Goal: Task Accomplishment & Management: Manage account settings

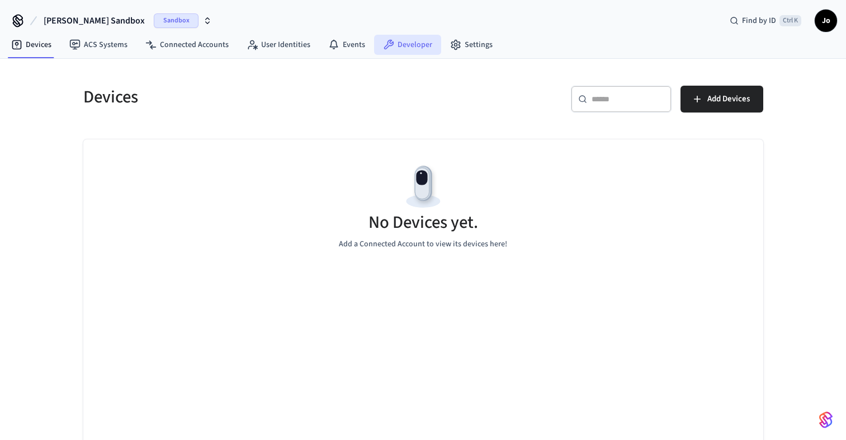
click at [417, 44] on link "Developer" at bounding box center [407, 45] width 67 height 20
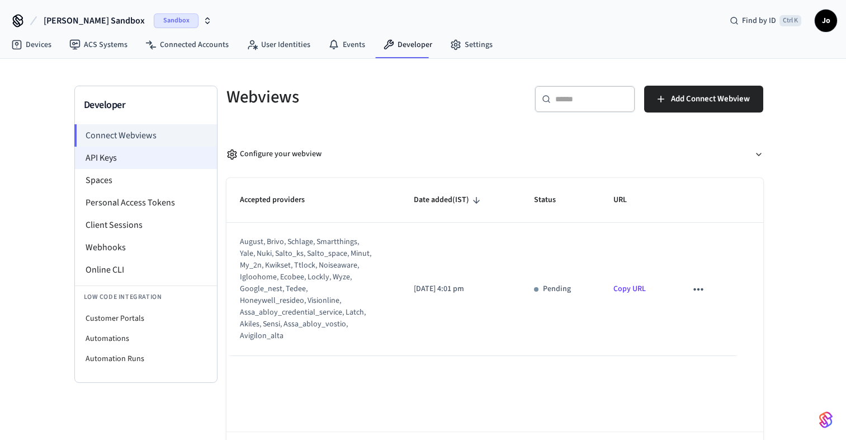
click at [120, 159] on li "API Keys" at bounding box center [146, 158] width 142 height 22
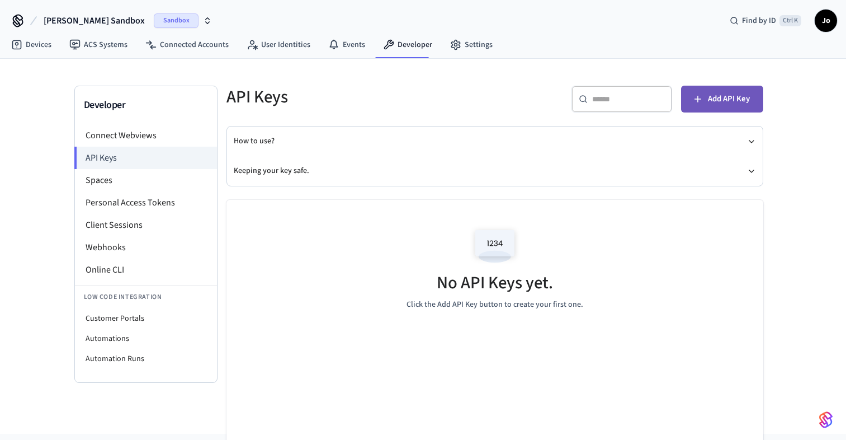
click at [725, 92] on span "Add API Key" at bounding box center [729, 99] width 42 height 15
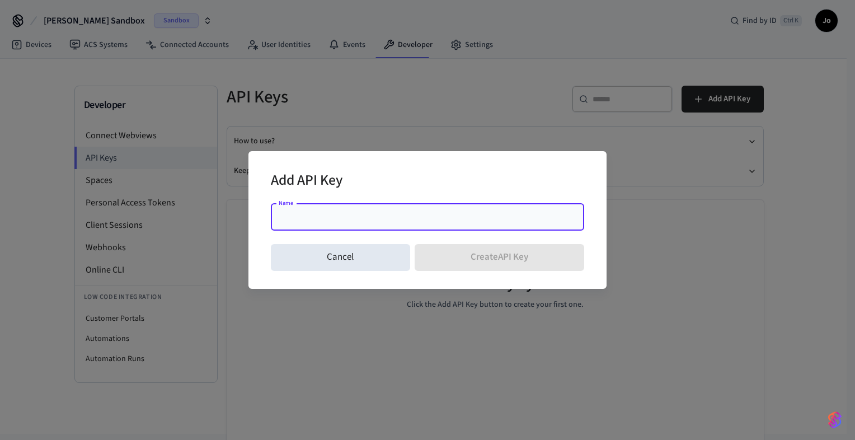
click at [464, 252] on div "Cancel Create API Key" at bounding box center [427, 257] width 313 height 36
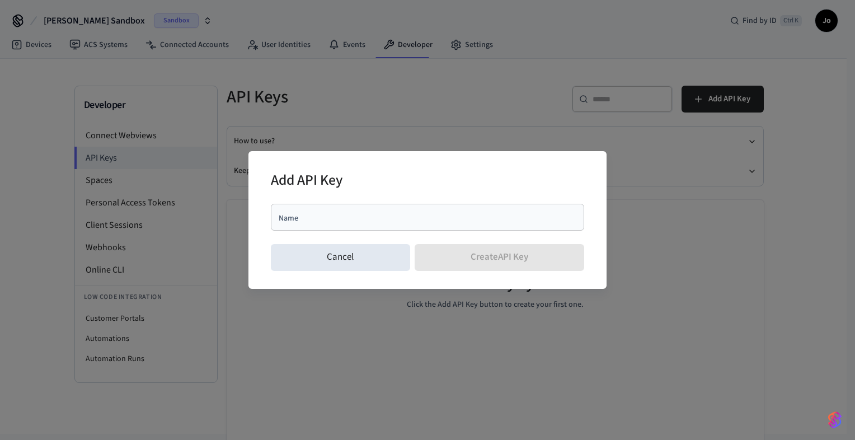
click at [464, 252] on div "Cancel Create API Key" at bounding box center [427, 257] width 313 height 36
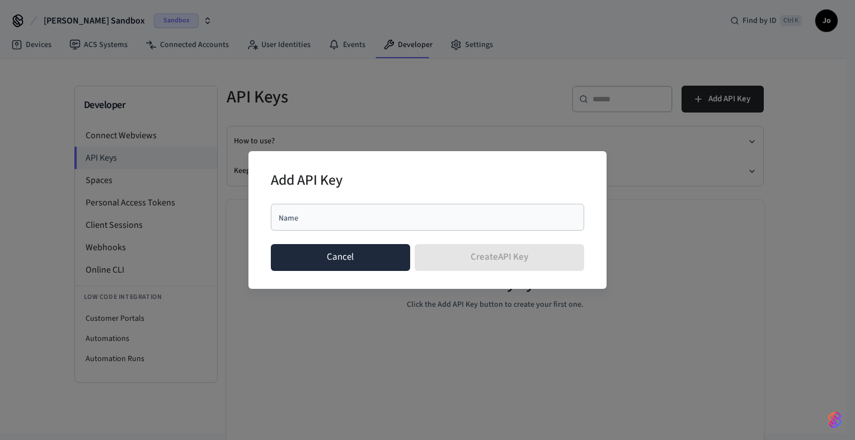
click at [393, 265] on button "Cancel" at bounding box center [340, 257] width 139 height 27
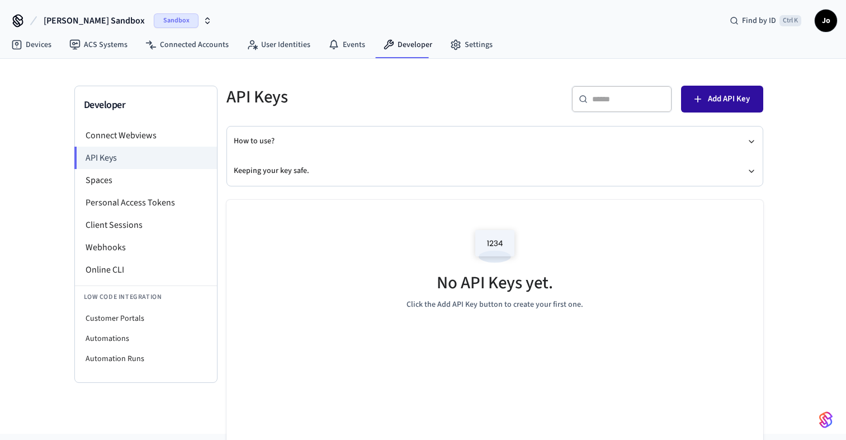
click at [684, 87] on button "Add API Key" at bounding box center [722, 99] width 82 height 27
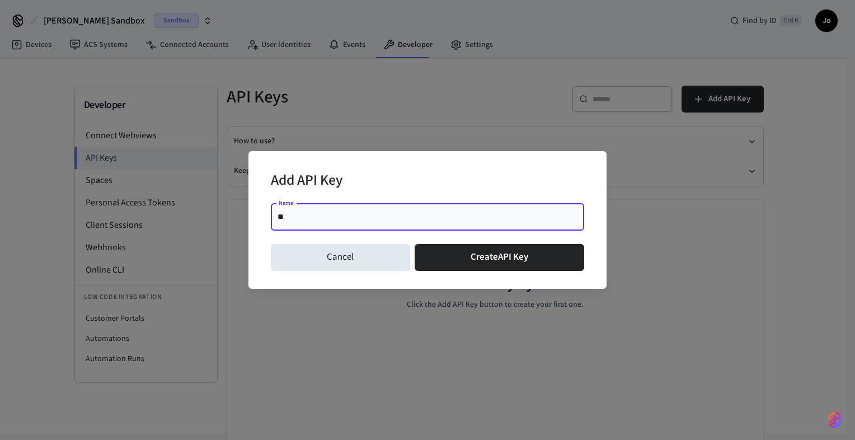
type input "*"
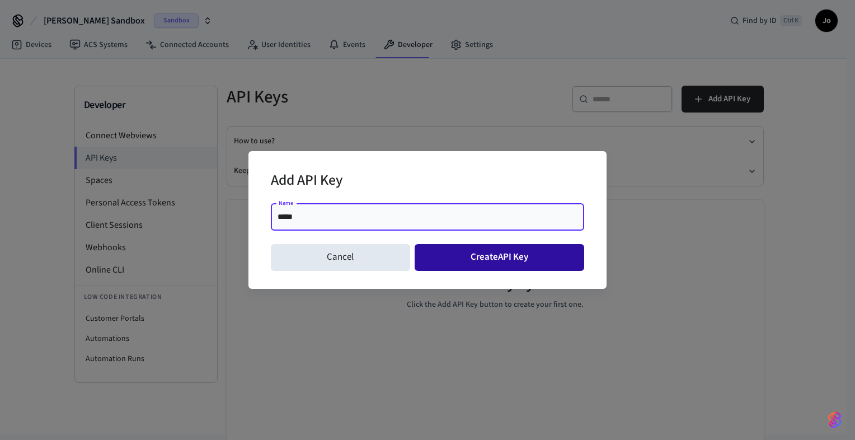
type input "*****"
click at [527, 247] on button "Create API Key" at bounding box center [499, 257] width 170 height 27
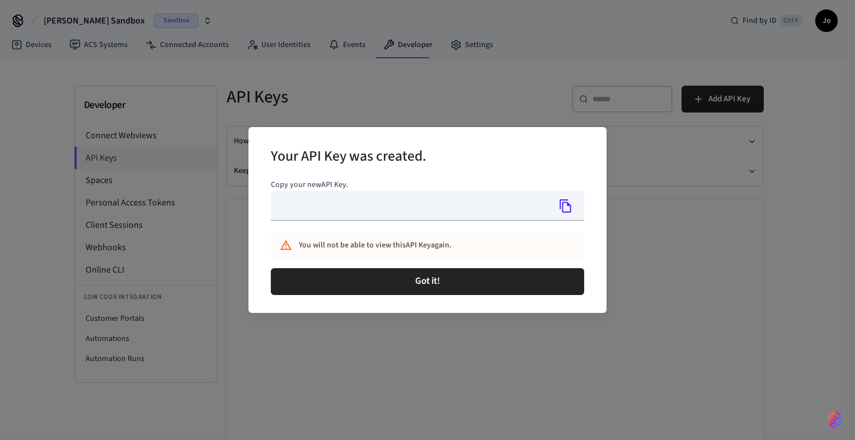
type input "**********"
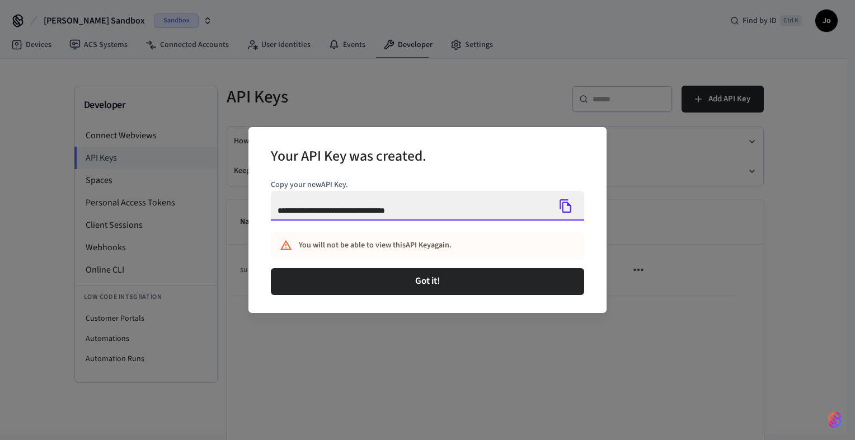
drag, startPoint x: 432, startPoint y: 211, endPoint x: 254, endPoint y: 213, distance: 177.9
click at [254, 213] on div "**********" at bounding box center [427, 220] width 358 height 186
click at [529, 216] on input "**********" at bounding box center [410, 206] width 279 height 30
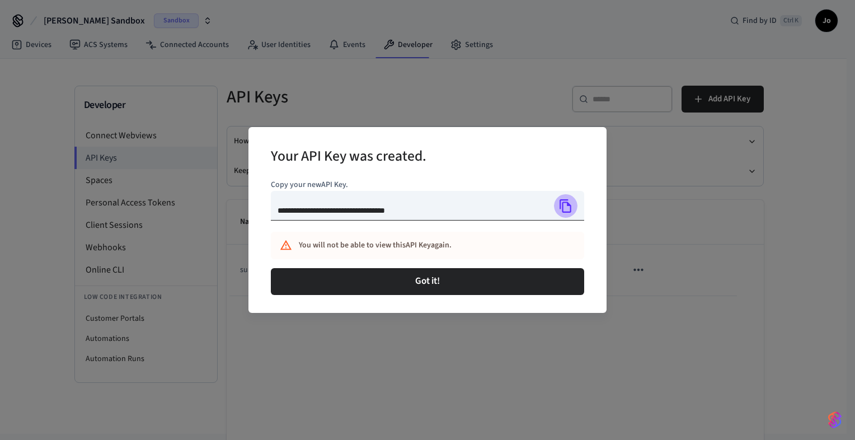
click at [568, 207] on icon "Copy" at bounding box center [565, 206] width 15 height 15
click at [572, 205] on icon "Copy" at bounding box center [565, 206] width 15 height 15
click at [567, 211] on icon "Copy" at bounding box center [565, 205] width 12 height 13
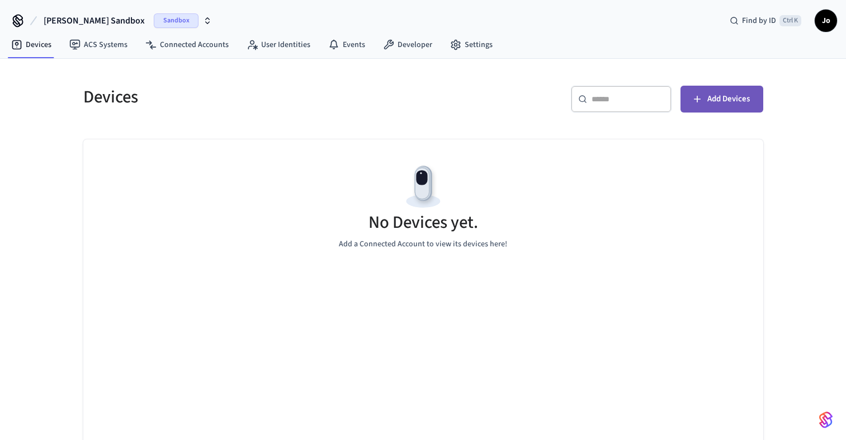
click at [714, 96] on span "Add Devices" at bounding box center [728, 99] width 43 height 15
click at [823, 20] on span "Jo" at bounding box center [826, 21] width 20 height 20
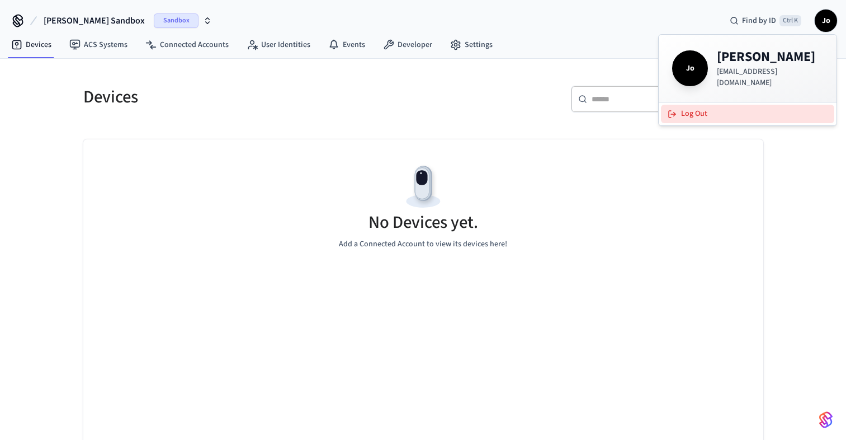
click at [716, 107] on button "Log Out" at bounding box center [747, 114] width 173 height 18
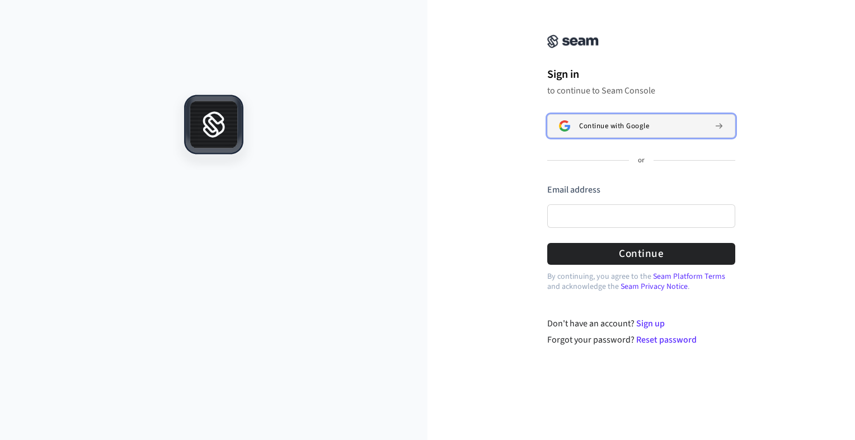
click at [641, 128] on span "Continue with Google" at bounding box center [614, 125] width 70 height 9
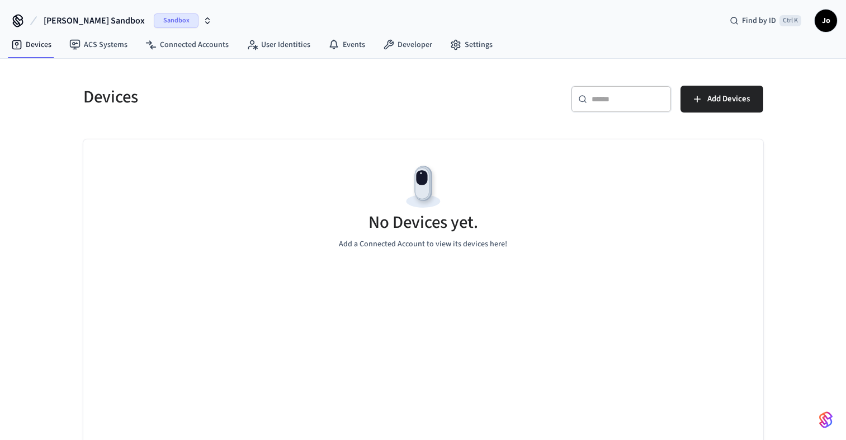
click at [314, 16] on div "[PERSON_NAME] Sandbox Sandbox Find by ID Ctrl K Jo" at bounding box center [423, 16] width 846 height 32
click at [203, 20] on icon "button" at bounding box center [207, 20] width 9 height 9
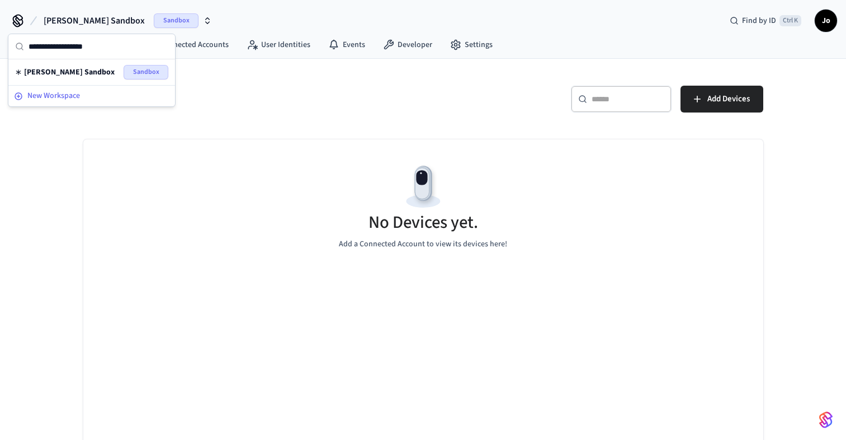
click at [73, 95] on span "New Workspace" at bounding box center [53, 96] width 53 height 12
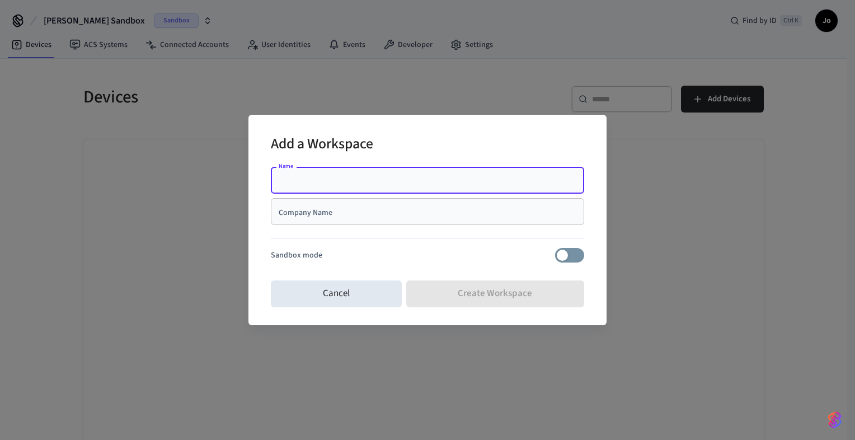
click at [418, 182] on input "Name" at bounding box center [427, 179] width 300 height 11
click at [502, 181] on input "Name" at bounding box center [427, 179] width 300 height 11
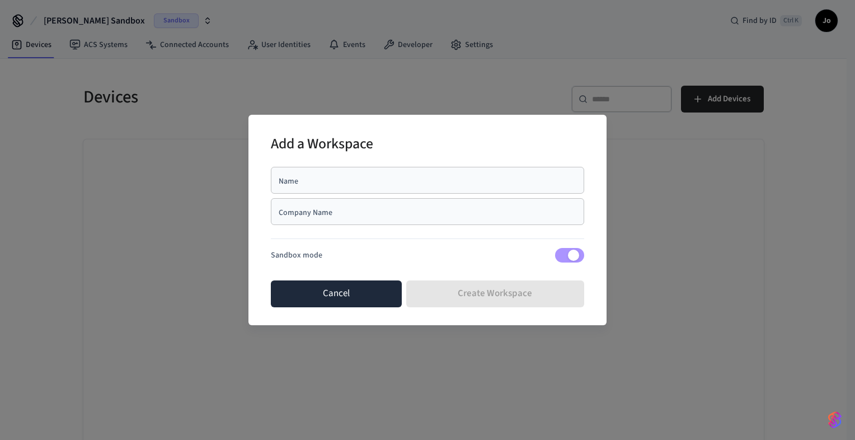
click at [340, 289] on button "Cancel" at bounding box center [336, 293] width 131 height 27
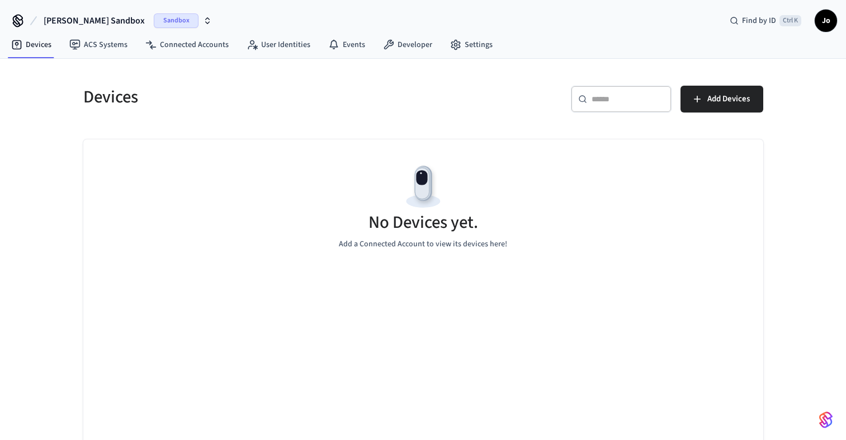
click at [154, 17] on span "Sandbox" at bounding box center [176, 20] width 45 height 15
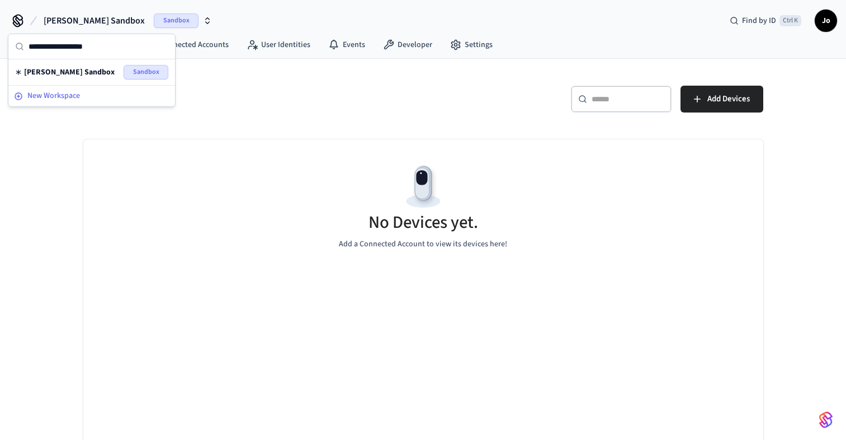
click at [110, 95] on div "New Workspace" at bounding box center [91, 96] width 155 height 12
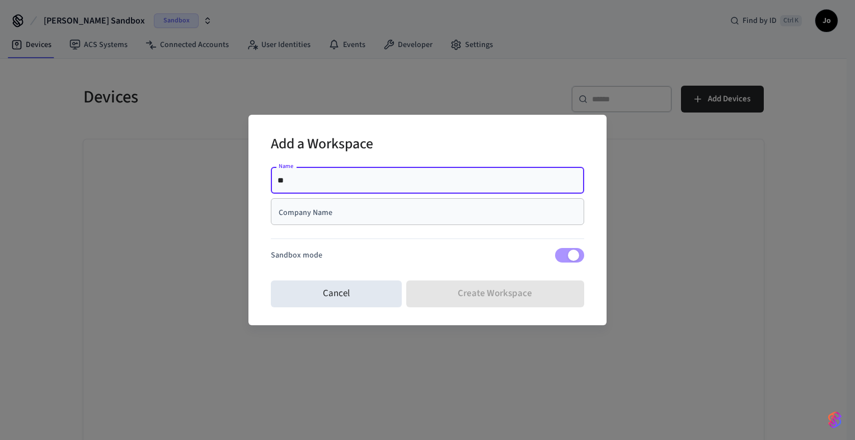
type input "*"
type input "*******"
click at [318, 218] on div "Company Name" at bounding box center [427, 211] width 313 height 27
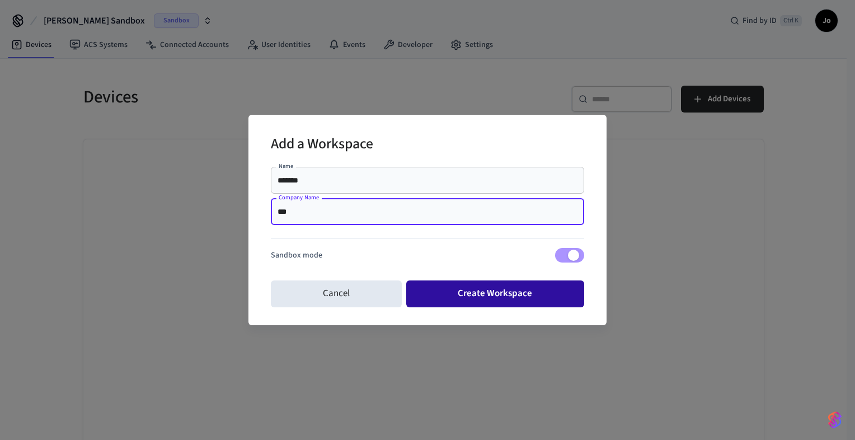
type input "***"
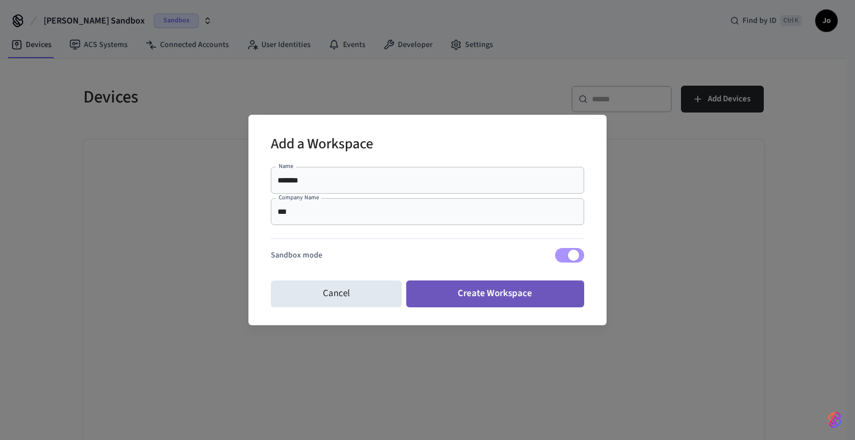
click at [501, 289] on button "Create Workspace" at bounding box center [495, 293] width 178 height 27
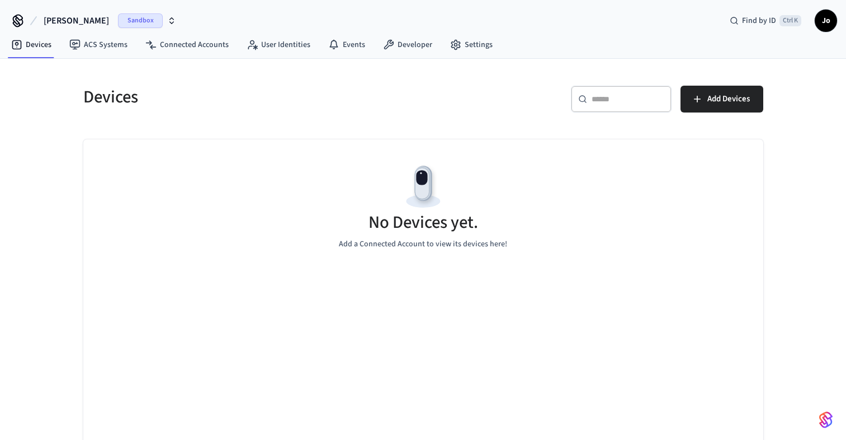
click at [826, 20] on span "Jo" at bounding box center [826, 21] width 20 height 20
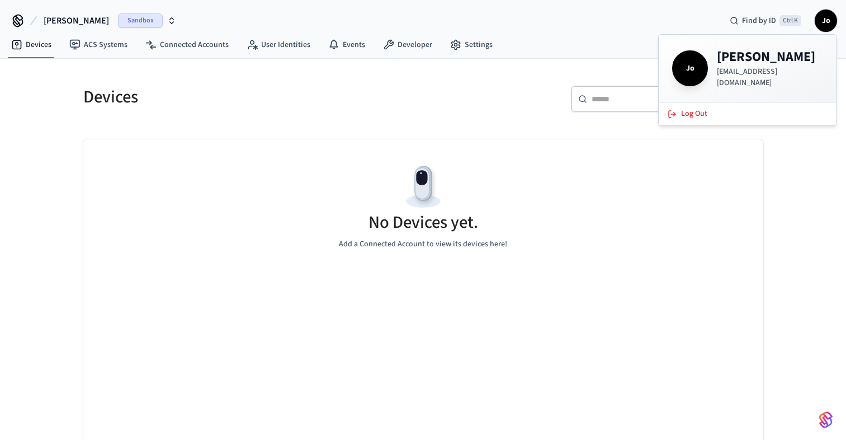
click at [560, 260] on div "No Devices yet. Add a Connected Account to view its devices here!" at bounding box center [423, 205] width 680 height 133
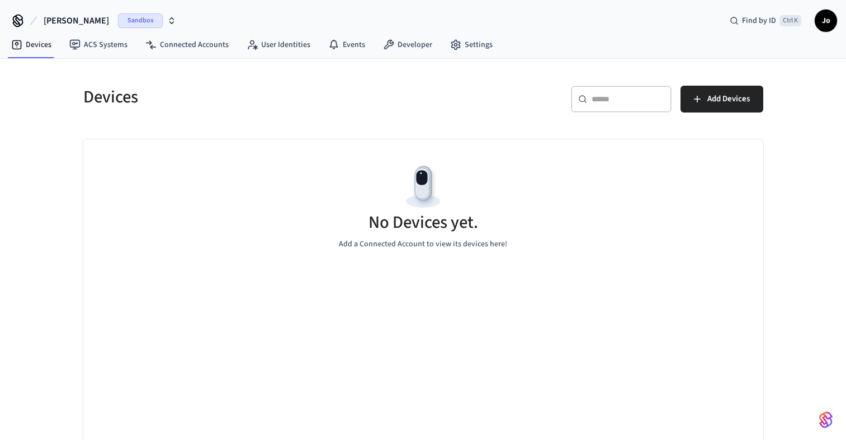
click at [16, 19] on icon at bounding box center [17, 19] width 9 height 9
click at [16, 46] on icon at bounding box center [16, 44] width 11 height 11
click at [399, 111] on div "Devices" at bounding box center [243, 96] width 347 height 49
click at [12, 20] on icon at bounding box center [18, 21] width 18 height 18
click at [95, 46] on link "ACS Systems" at bounding box center [98, 45] width 76 height 20
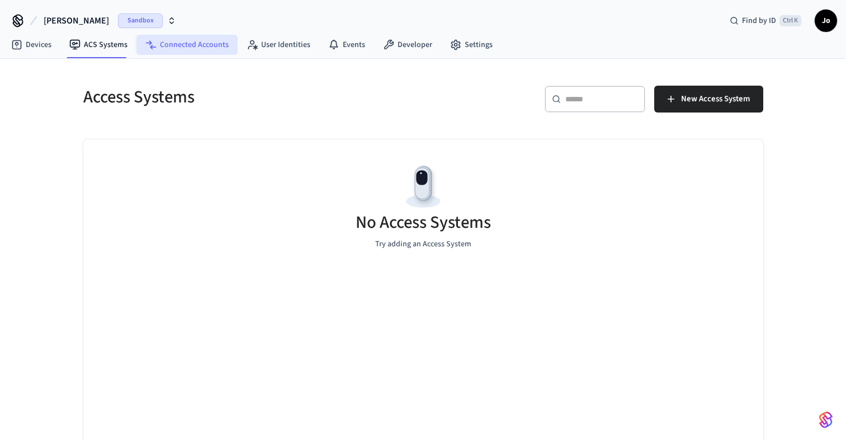
click at [182, 48] on link "Connected Accounts" at bounding box center [186, 45] width 101 height 20
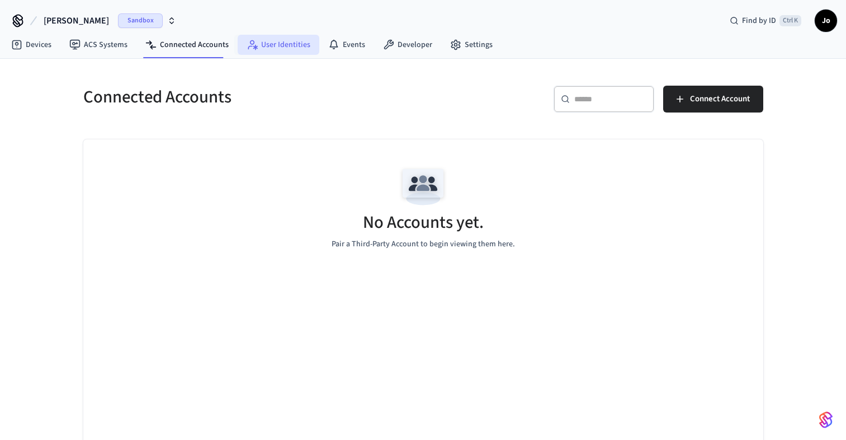
click at [284, 44] on link "User Identities" at bounding box center [279, 45] width 82 height 20
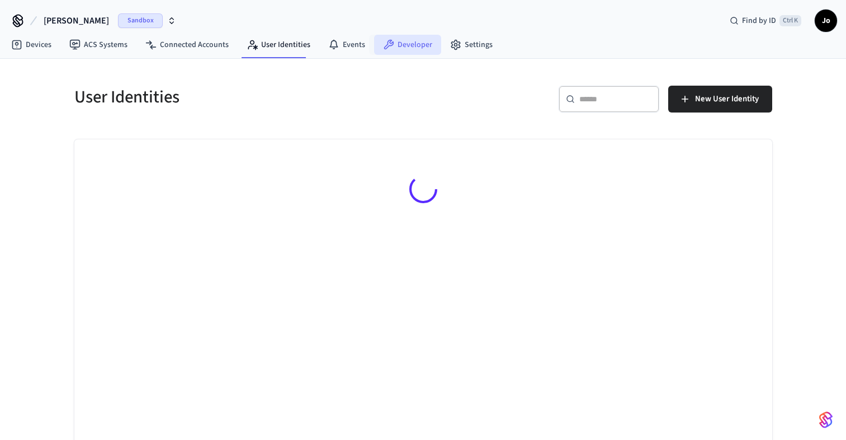
click at [404, 44] on link "Developer" at bounding box center [407, 45] width 67 height 20
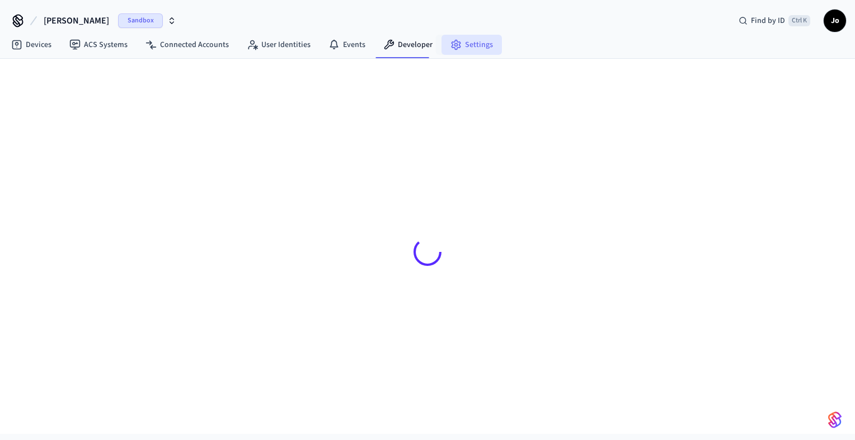
click at [452, 48] on icon at bounding box center [455, 44] width 11 height 11
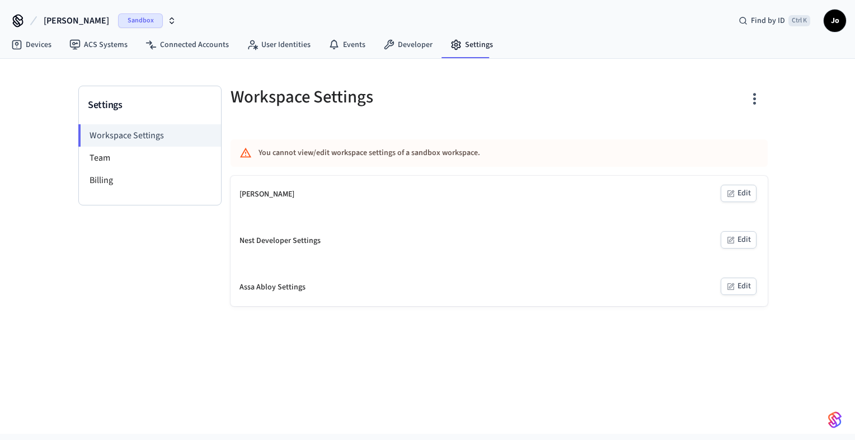
click at [95, 30] on button "[PERSON_NAME] Sandbox" at bounding box center [109, 20] width 139 height 23
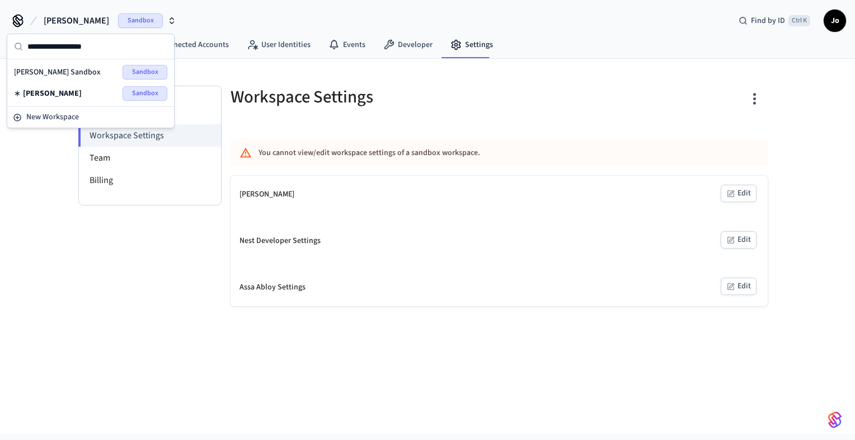
click at [36, 148] on div "Settings Workspace Settings Team Billing Workspace Settings You cannot view/edi…" at bounding box center [427, 246] width 855 height 375
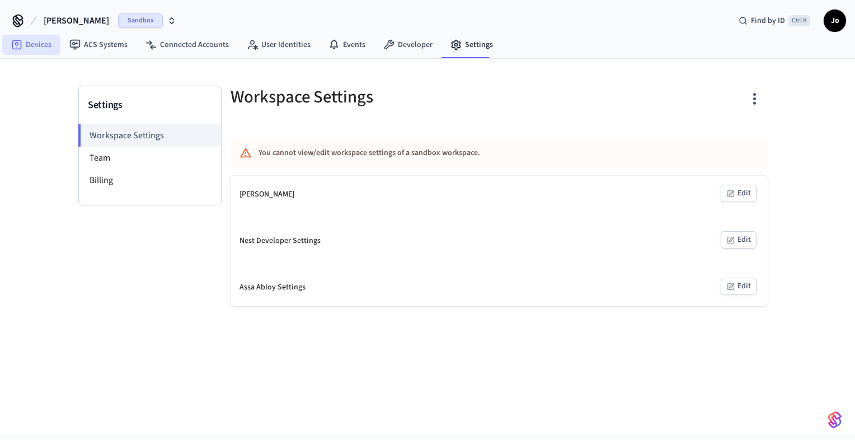
click at [37, 41] on link "Devices" at bounding box center [31, 45] width 58 height 20
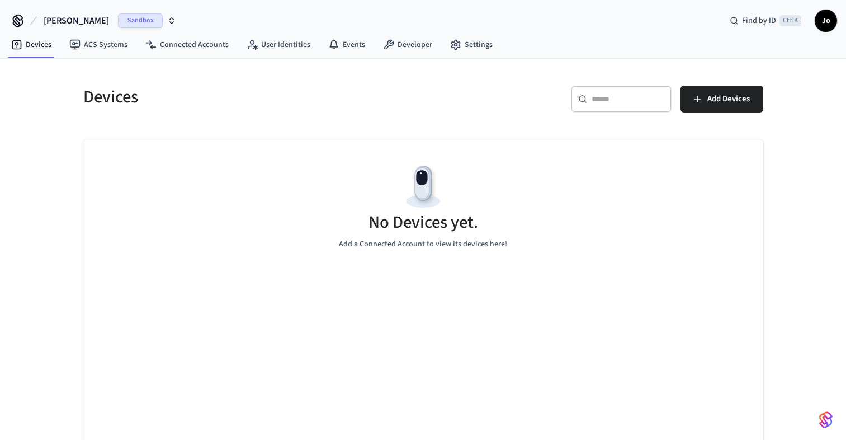
click at [118, 23] on span "Sandbox" at bounding box center [140, 20] width 45 height 15
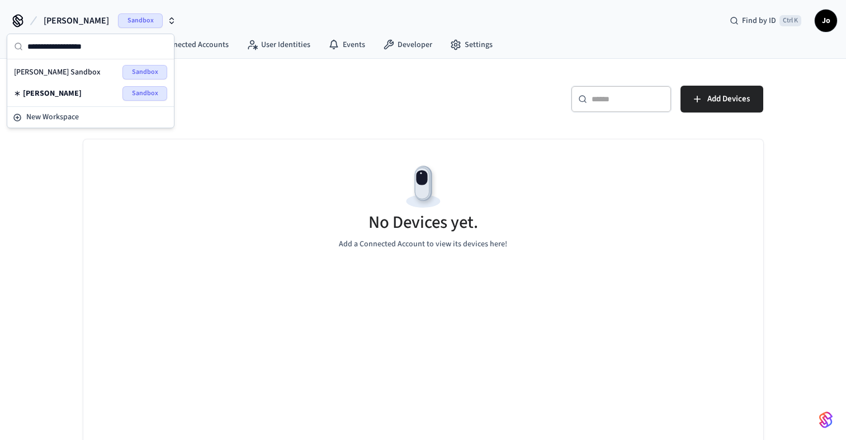
click at [63, 162] on div "Devices ​ ​ Add Devices No Devices yet. Add a Connected Account to view its dev…" at bounding box center [423, 253] width 846 height 388
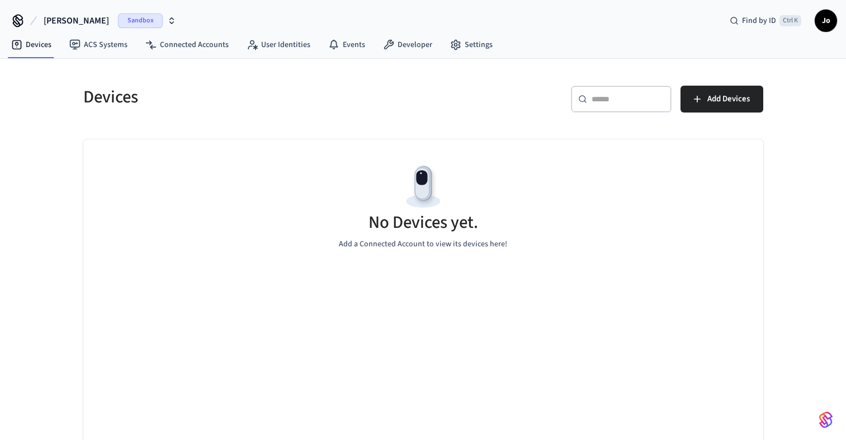
click at [29, 20] on icon at bounding box center [33, 20] width 13 height 13
click at [405, 48] on link "Developer" at bounding box center [407, 45] width 67 height 20
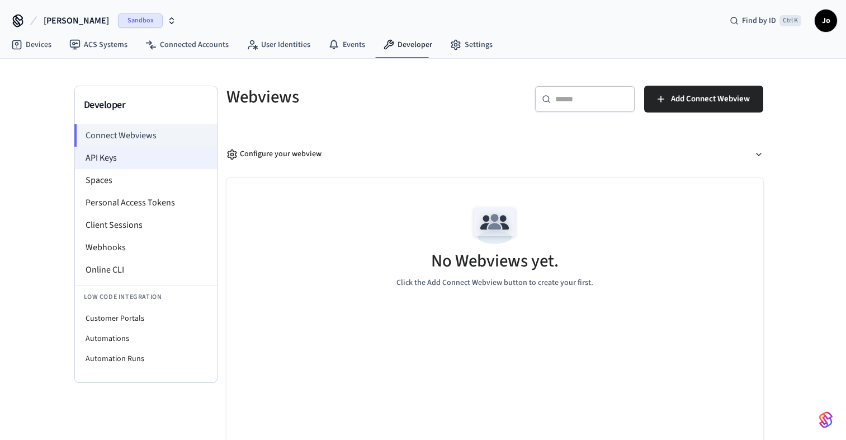
click at [156, 155] on li "API Keys" at bounding box center [146, 158] width 142 height 22
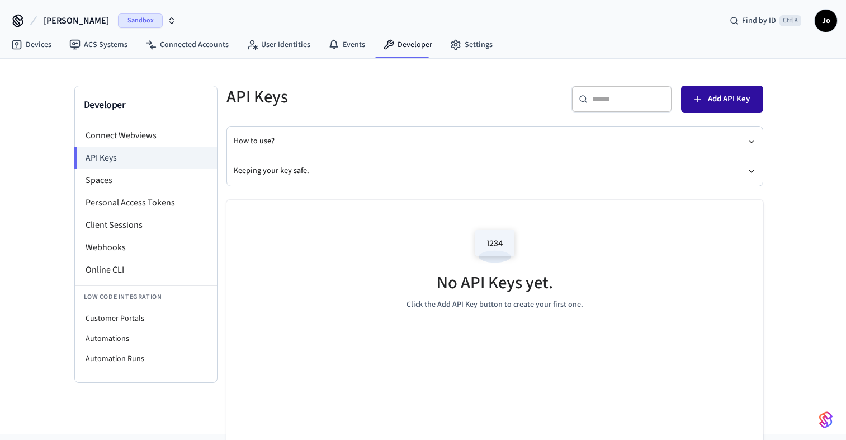
click at [724, 102] on span "Add API Key" at bounding box center [729, 99] width 42 height 15
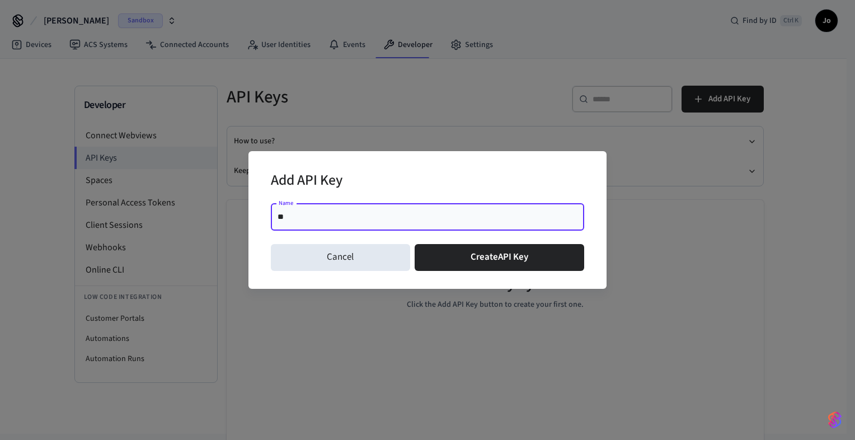
type input "*"
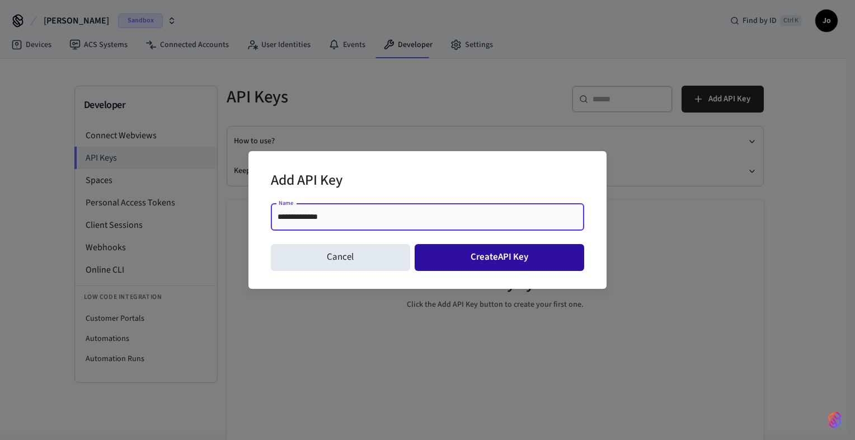
type input "**********"
click at [463, 263] on button "Create API Key" at bounding box center [499, 257] width 170 height 27
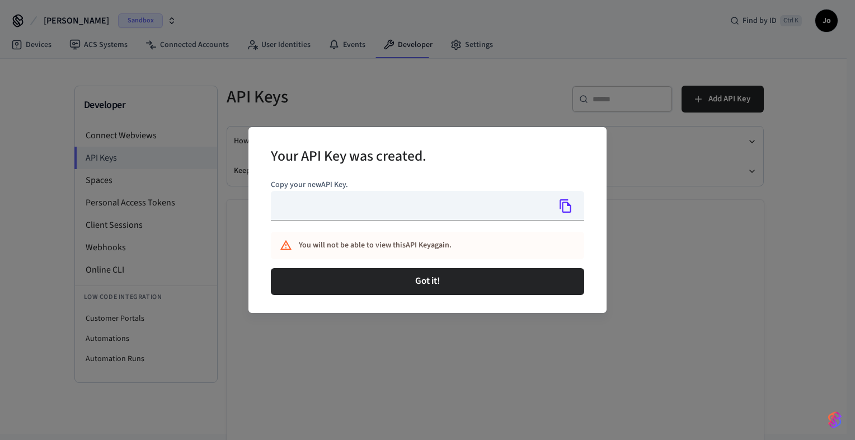
type input "**********"
click at [561, 212] on icon "Copy" at bounding box center [565, 206] width 15 height 15
click at [563, 205] on icon "Copy" at bounding box center [565, 205] width 12 height 13
